Goal: Task Accomplishment & Management: Manage account settings

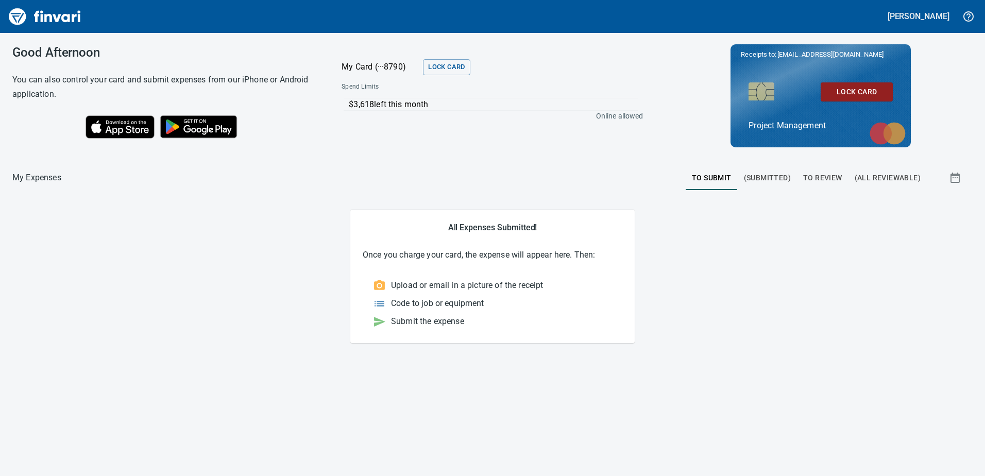
click at [946, 51] on div "Receipts to: [EMAIL_ADDRESS][DOMAIN_NAME] Lock Card Project Management" at bounding box center [821, 95] width 320 height 103
drag, startPoint x: 962, startPoint y: 51, endPoint x: 945, endPoint y: 36, distance: 22.6
click at [961, 51] on div "Receipts to: [EMAIL_ADDRESS][DOMAIN_NAME] Lock Card Project Management" at bounding box center [821, 95] width 320 height 103
drag, startPoint x: 919, startPoint y: 1, endPoint x: 923, endPoint y: 85, distance: 84.1
click at [934, 86] on div "Receipts to: [EMAIL_ADDRESS][DOMAIN_NAME] Lock Card Project Management" at bounding box center [821, 95] width 320 height 103
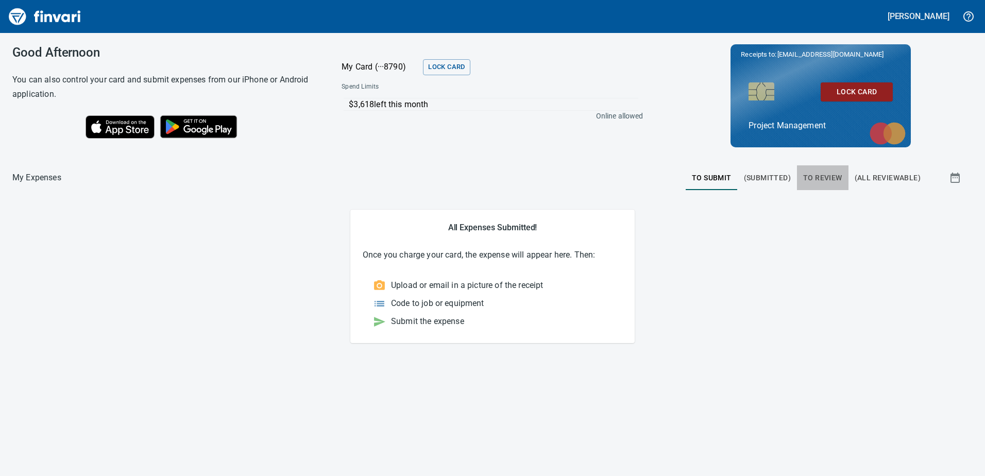
click at [830, 180] on span "To Review" at bounding box center [822, 178] width 39 height 13
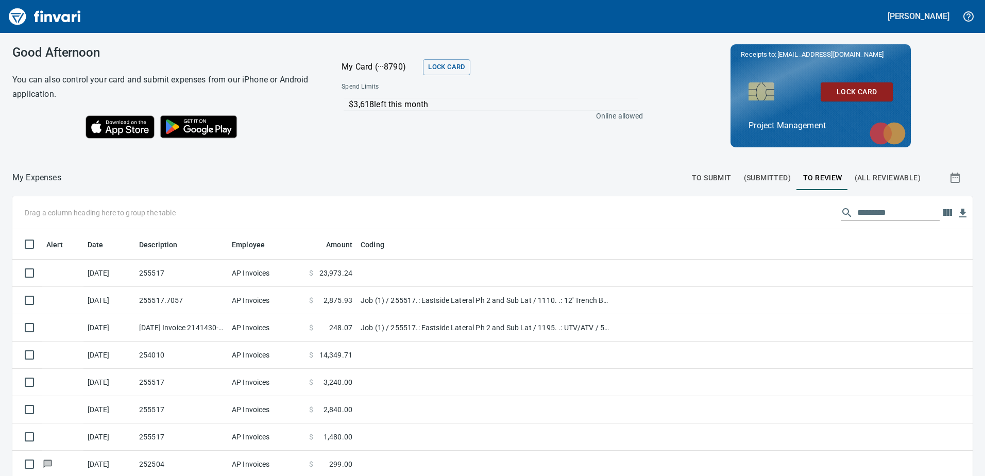
scroll to position [355, 945]
click at [703, 180] on span "To Submit" at bounding box center [712, 178] width 40 height 13
